Goal: Transaction & Acquisition: Purchase product/service

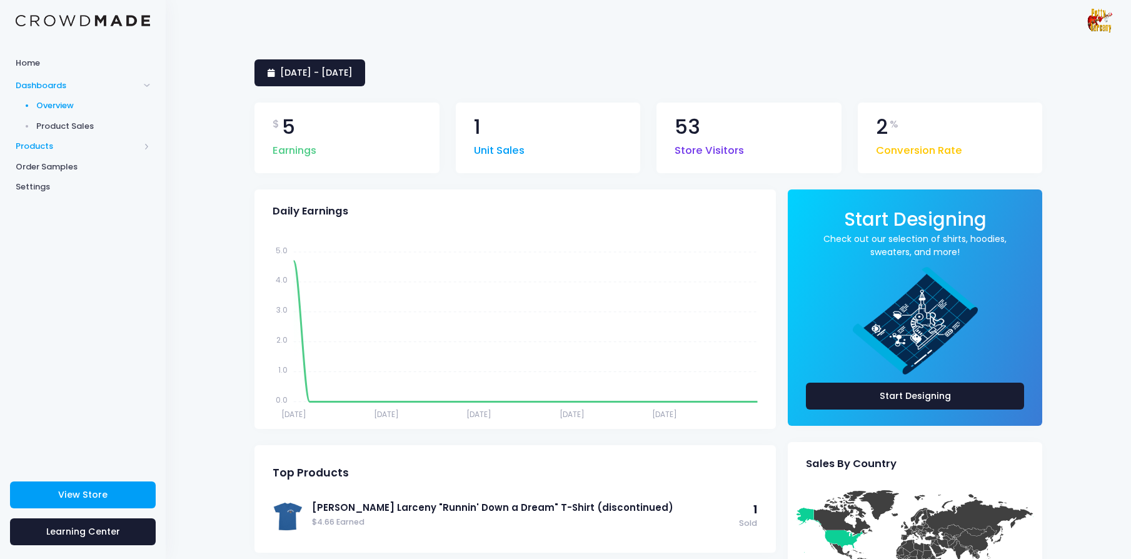
click at [48, 146] on span "Products" at bounding box center [78, 146] width 124 height 12
click at [69, 125] on span "Product Builder" at bounding box center [93, 126] width 114 height 12
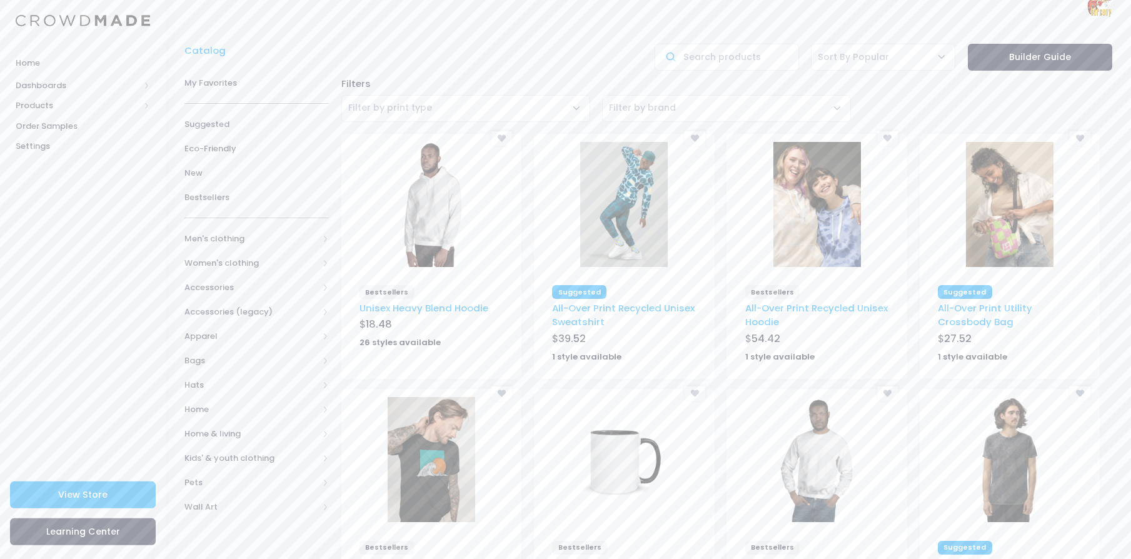
scroll to position [180, 0]
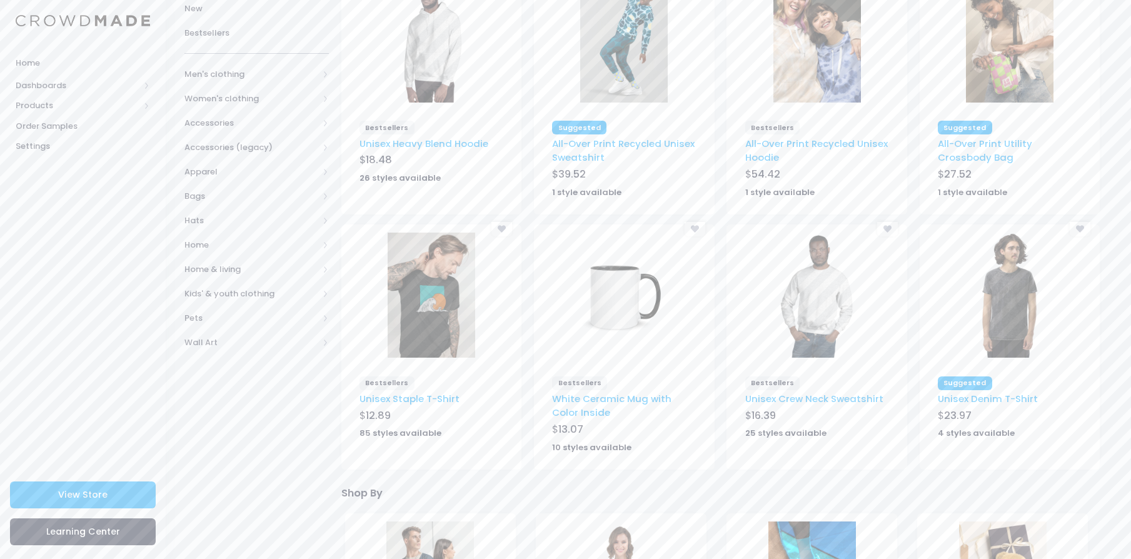
click at [422, 316] on img at bounding box center [430, 294] width 87 height 125
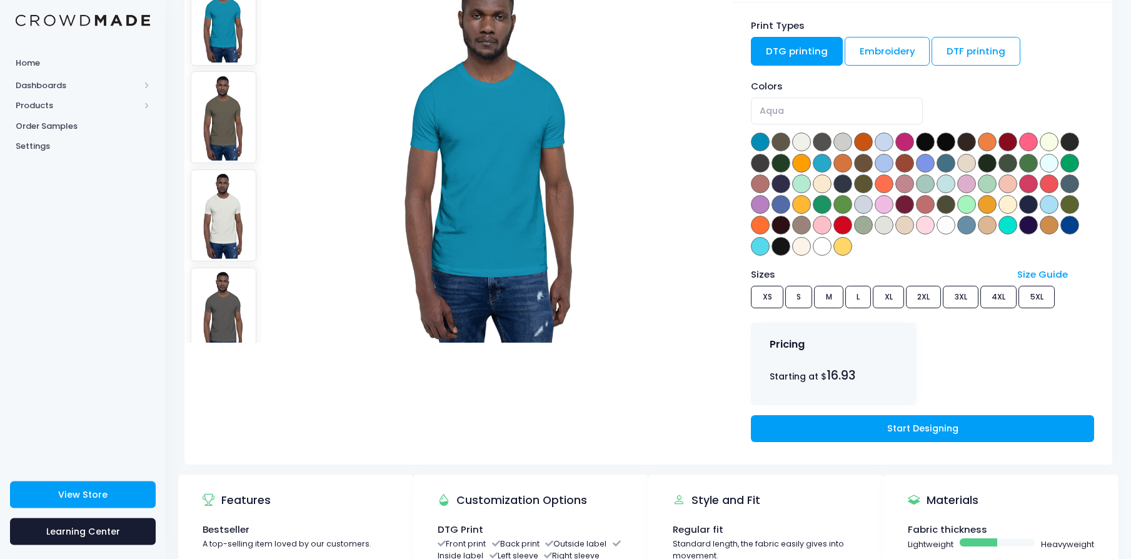
scroll to position [150, 0]
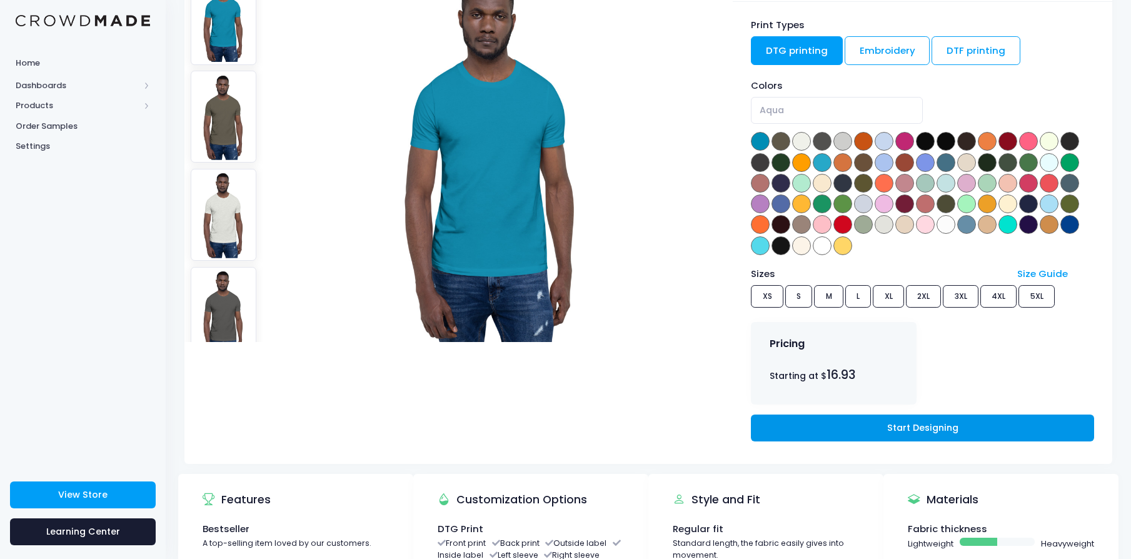
click at [915, 428] on link "Start Designing" at bounding box center [922, 427] width 342 height 27
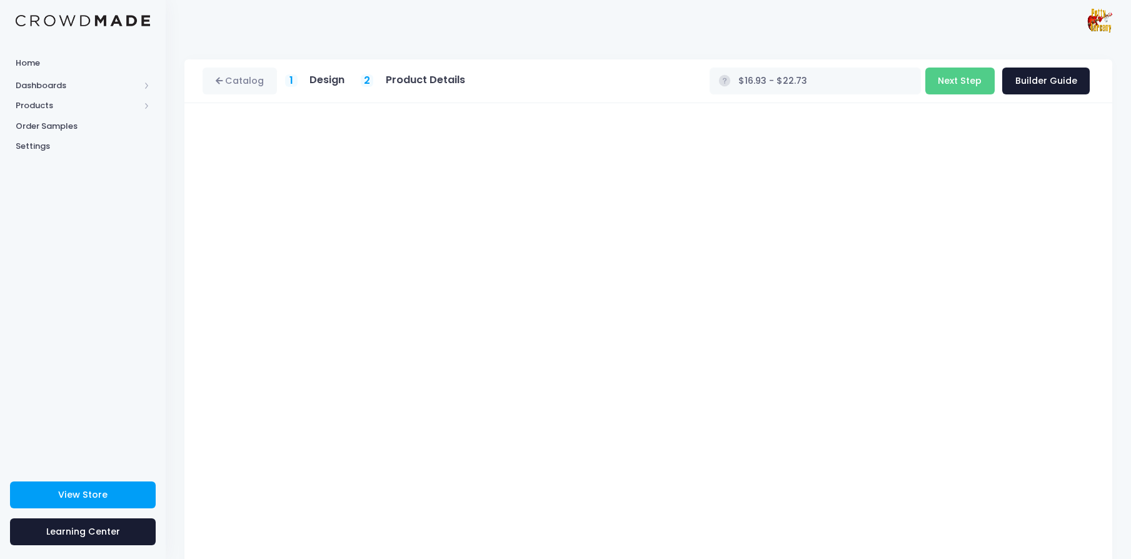
type input "$21.44 - $27.24"
click at [959, 81] on button "Next Step" at bounding box center [959, 80] width 69 height 27
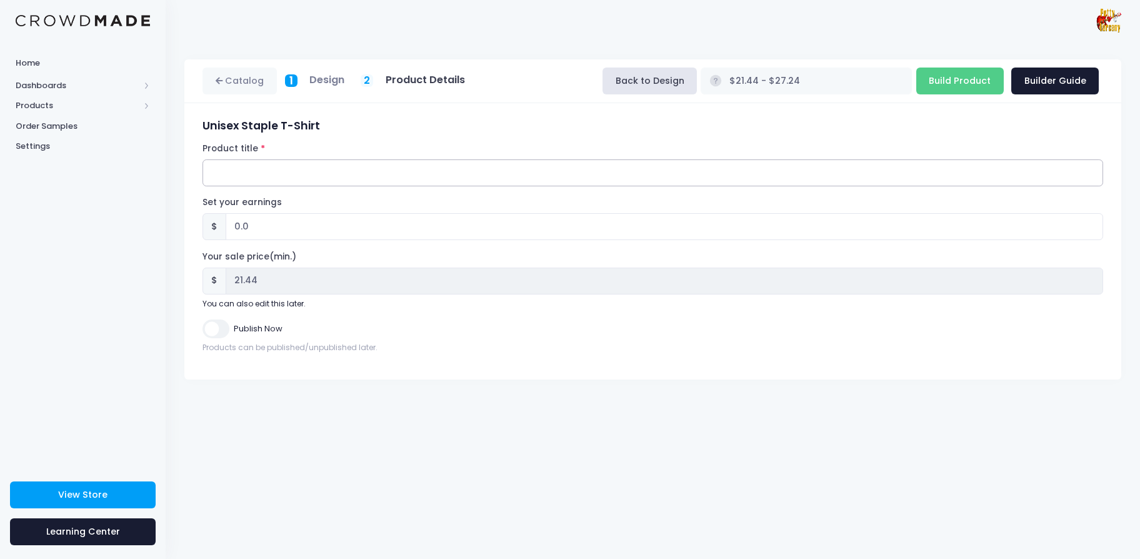
click at [354, 174] on input "Product title" at bounding box center [652, 172] width 901 height 27
type input "Disrupted Science T-Shirt, Black"
click at [962, 81] on input "Build Product" at bounding box center [959, 80] width 87 height 27
type input "Building product..."
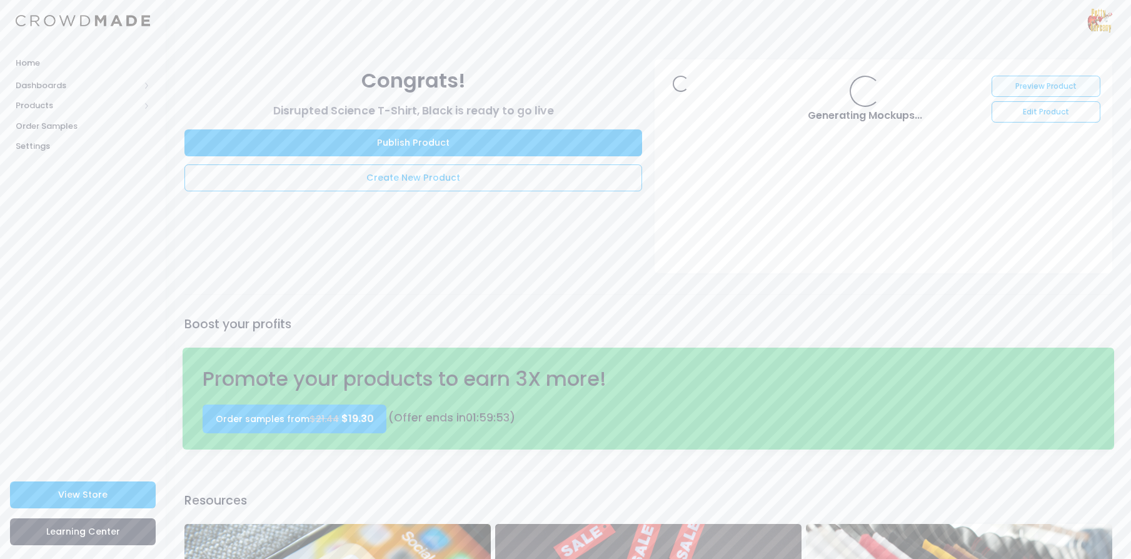
click at [1020, 85] on link "Preview Product" at bounding box center [1045, 86] width 108 height 21
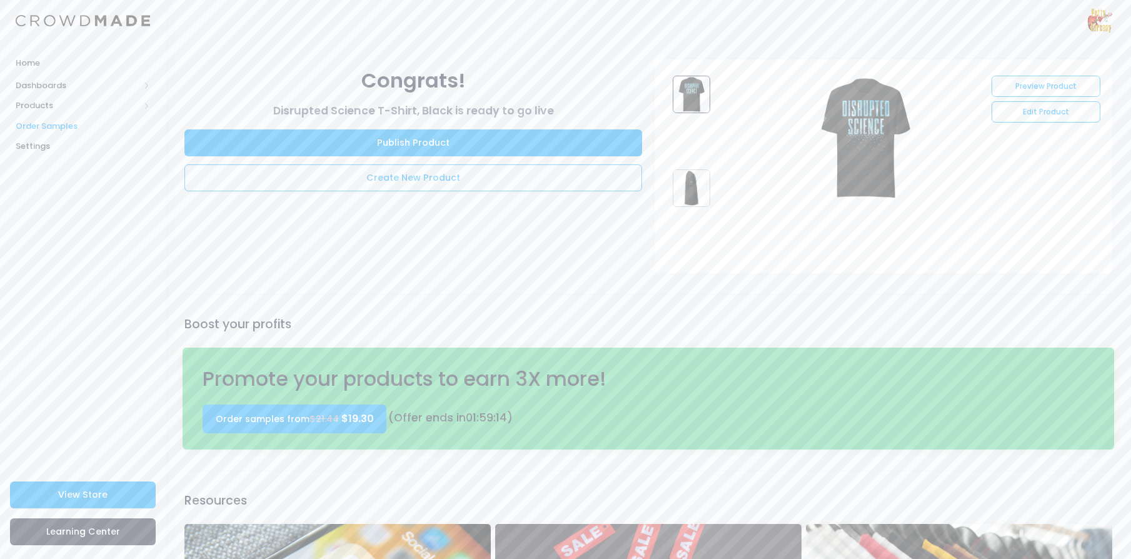
click at [59, 127] on span "Order Samples" at bounding box center [83, 126] width 134 height 12
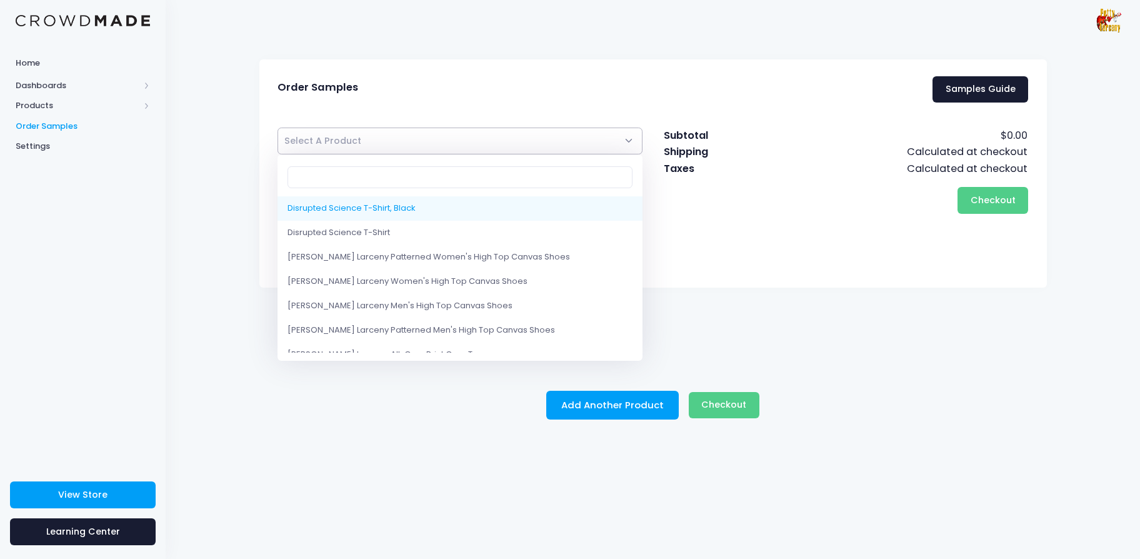
click at [498, 144] on span "Select A Product" at bounding box center [460, 140] width 366 height 27
select select "10214483296530"
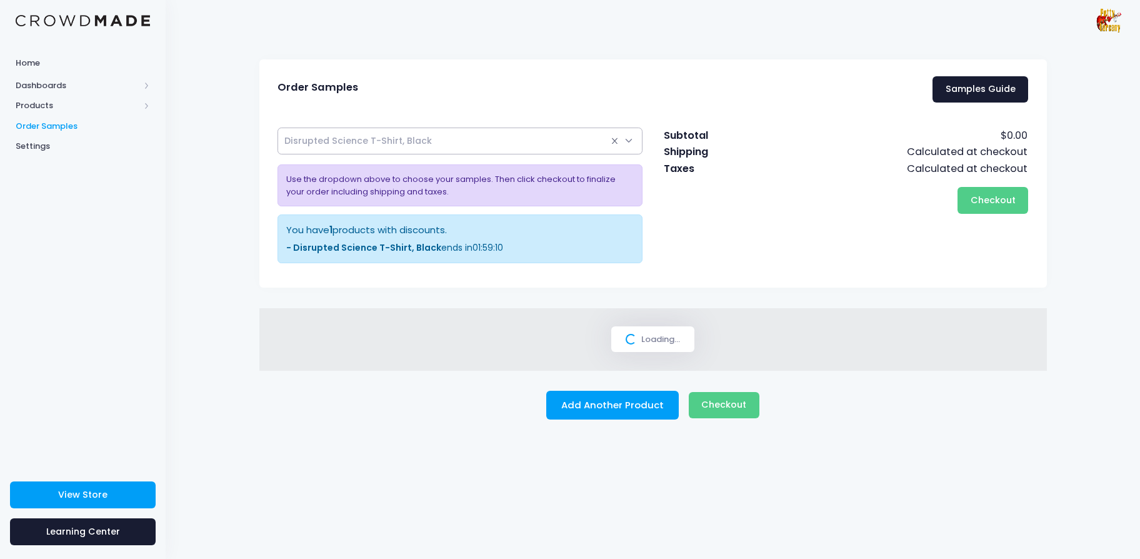
select select
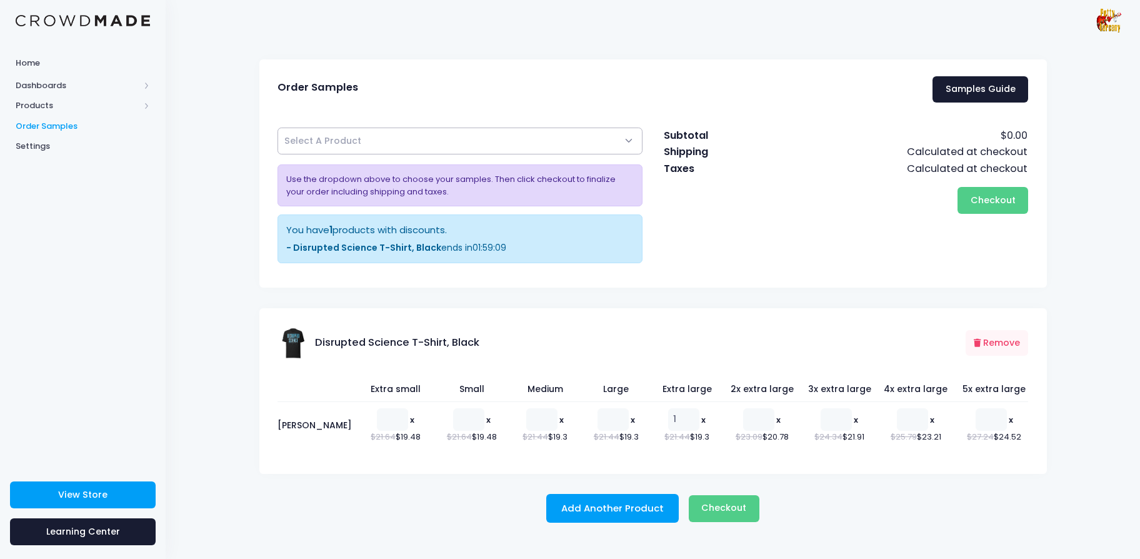
type input "1"
click at [684, 419] on input "1" at bounding box center [683, 419] width 31 height 22
click at [729, 514] on span "Checkout" at bounding box center [723, 507] width 45 height 12
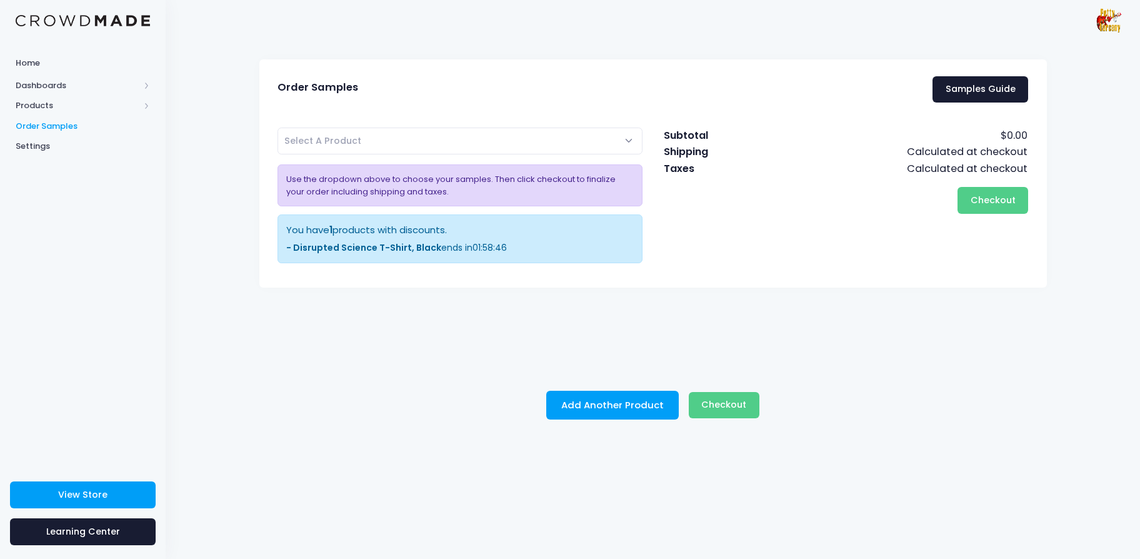
click at [391, 137] on span "Select A Product" at bounding box center [460, 140] width 366 height 27
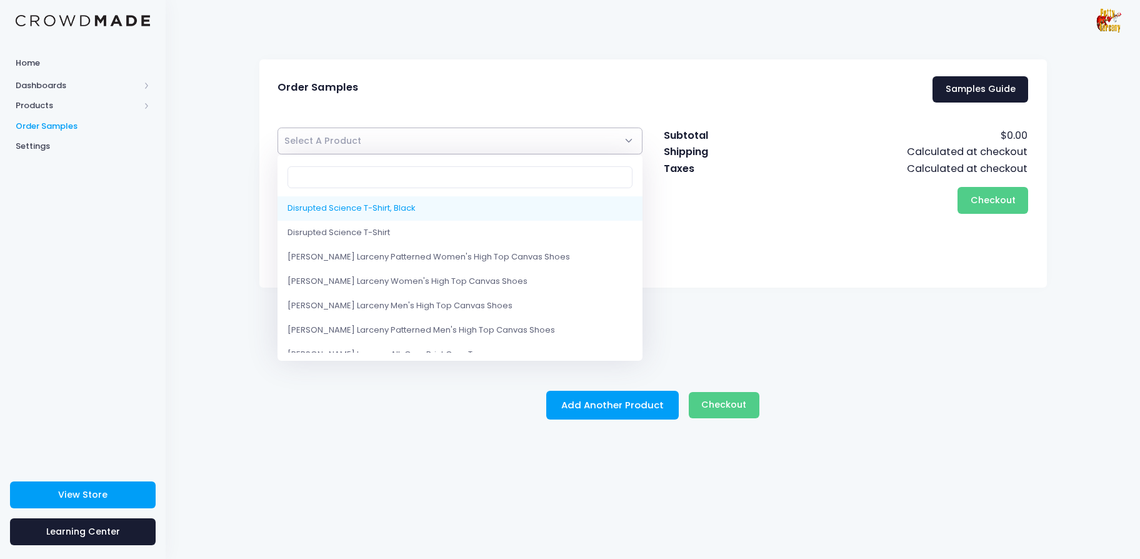
select select "10214483296530"
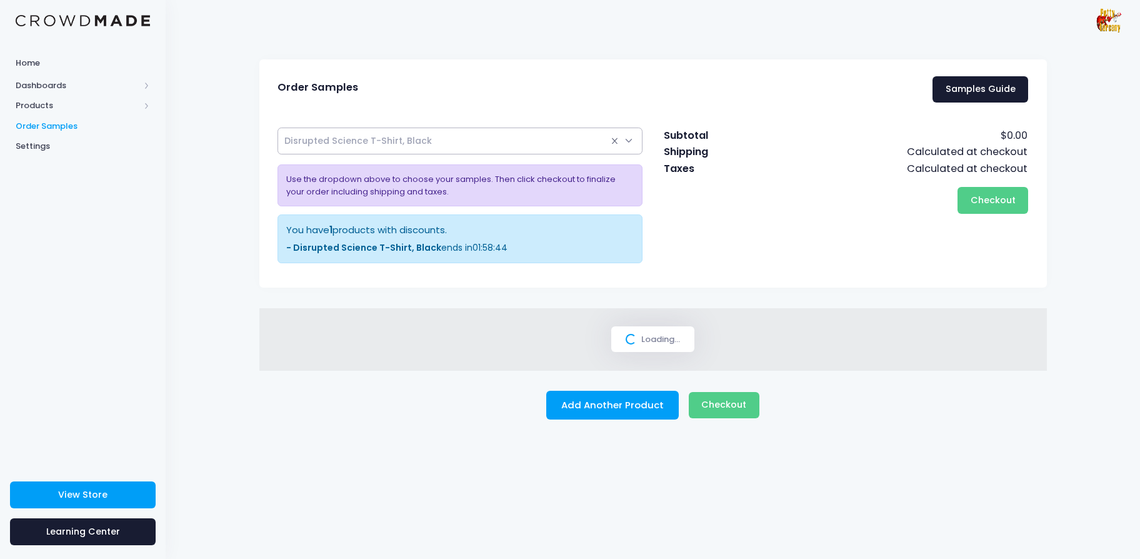
select select
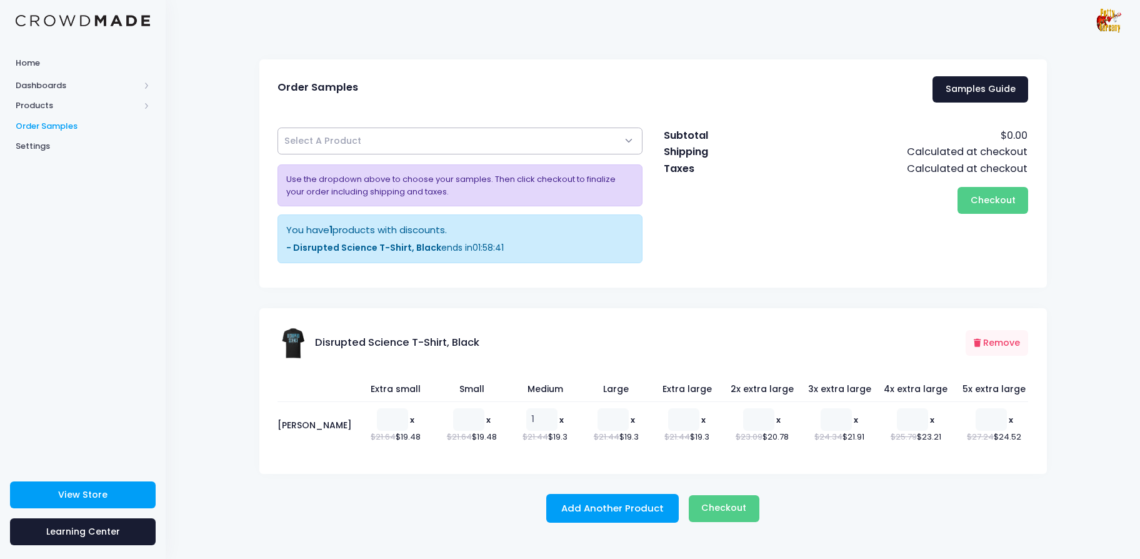
type input "1"
drag, startPoint x: 517, startPoint y: 418, endPoint x: 551, endPoint y: 419, distance: 34.4
click at [526, 418] on input "1" at bounding box center [541, 419] width 31 height 22
type input "1"
drag, startPoint x: 681, startPoint y: 419, endPoint x: 689, endPoint y: 421, distance: 7.7
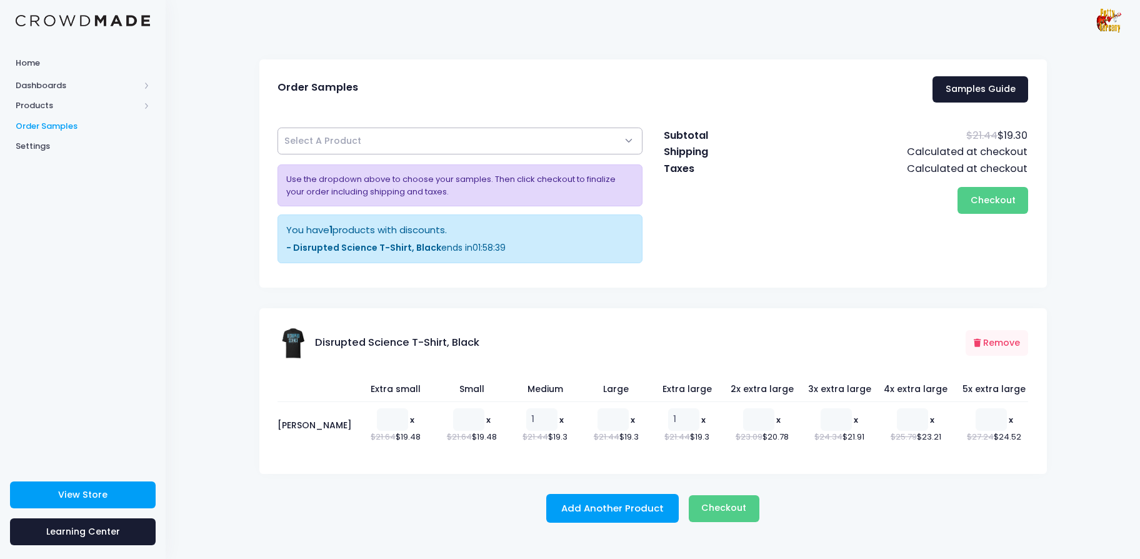
click at [681, 419] on input "1" at bounding box center [683, 419] width 31 height 22
click at [712, 506] on span "Checkout" at bounding box center [723, 507] width 45 height 12
